Goal: Complete application form

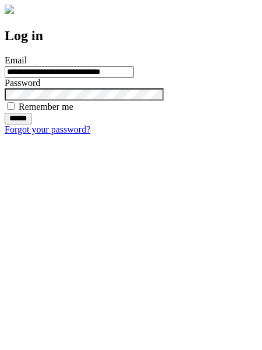
type input "**********"
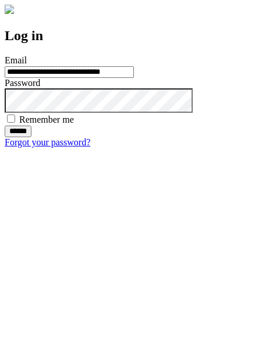
click at [31, 137] on input "******" at bounding box center [18, 132] width 27 height 12
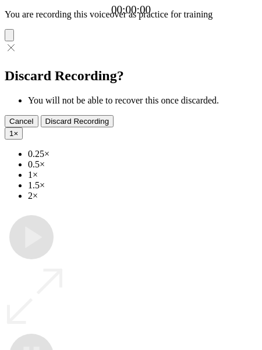
type input "**********"
